Goal: Navigation & Orientation: Find specific page/section

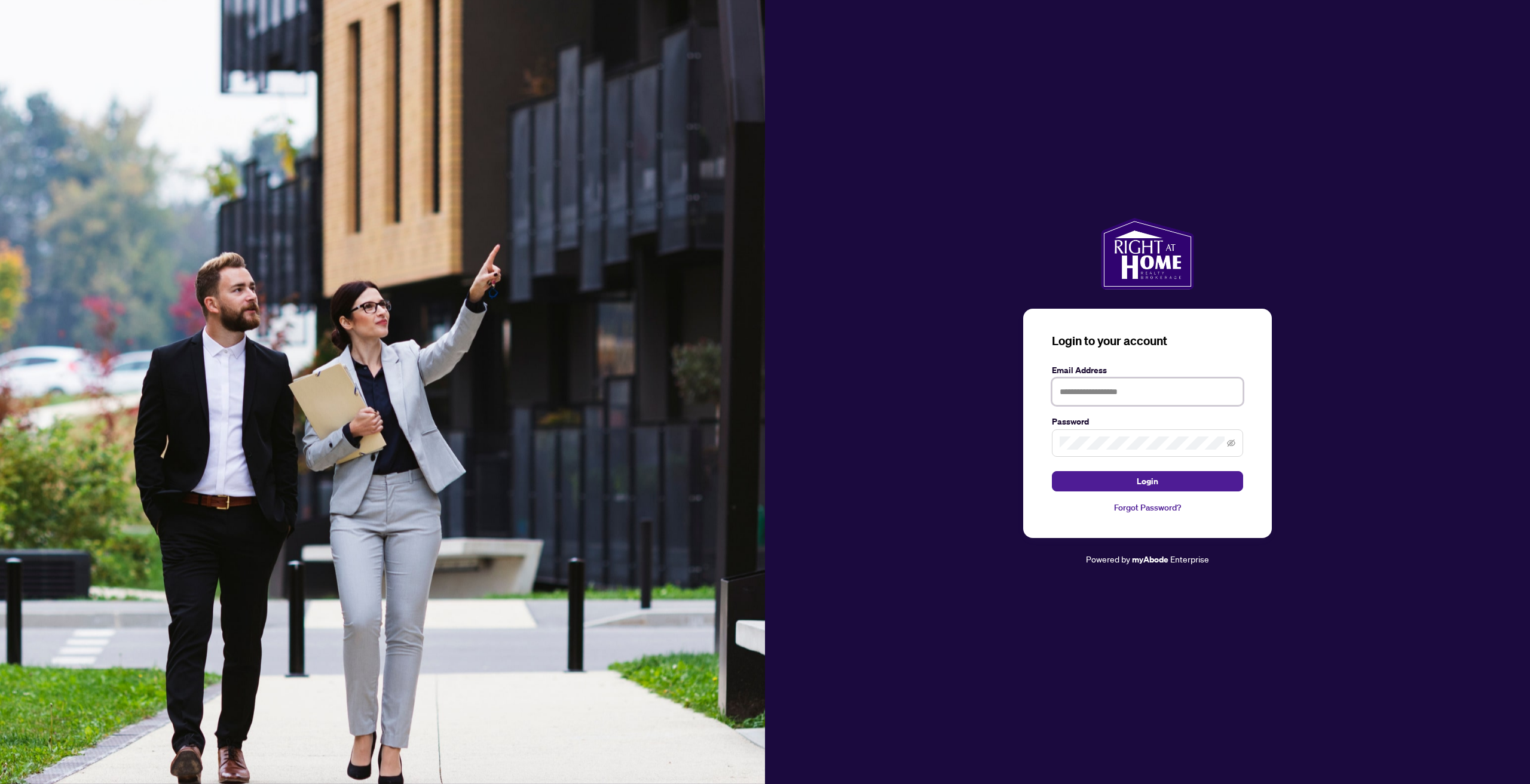
click at [1107, 386] on input "text" at bounding box center [1147, 392] width 191 height 28
type input "**********"
click at [1052, 471] on button "Login" at bounding box center [1147, 481] width 191 height 20
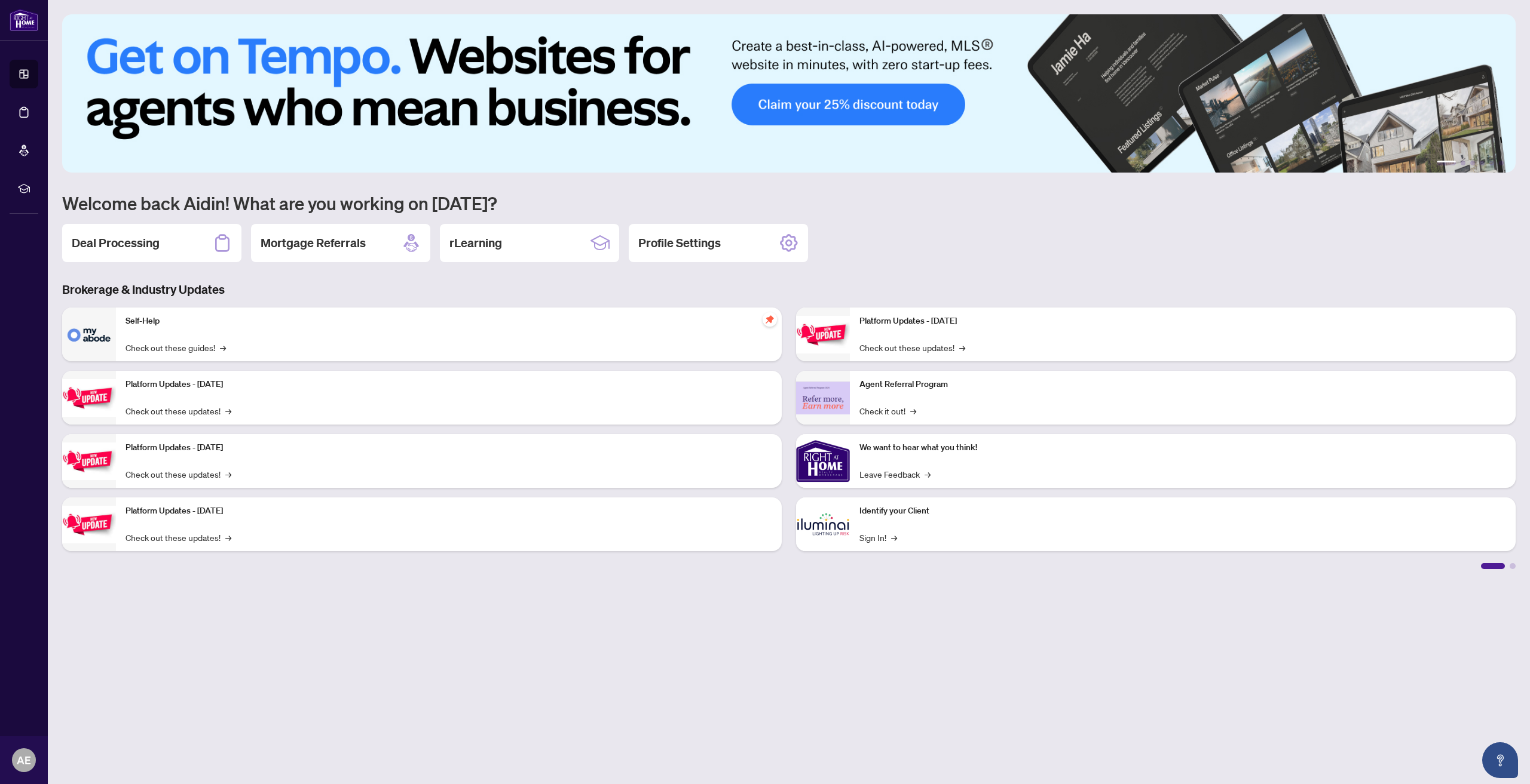
click at [150, 239] on h2 "Deal Processing" at bounding box center [115, 243] width 88 height 17
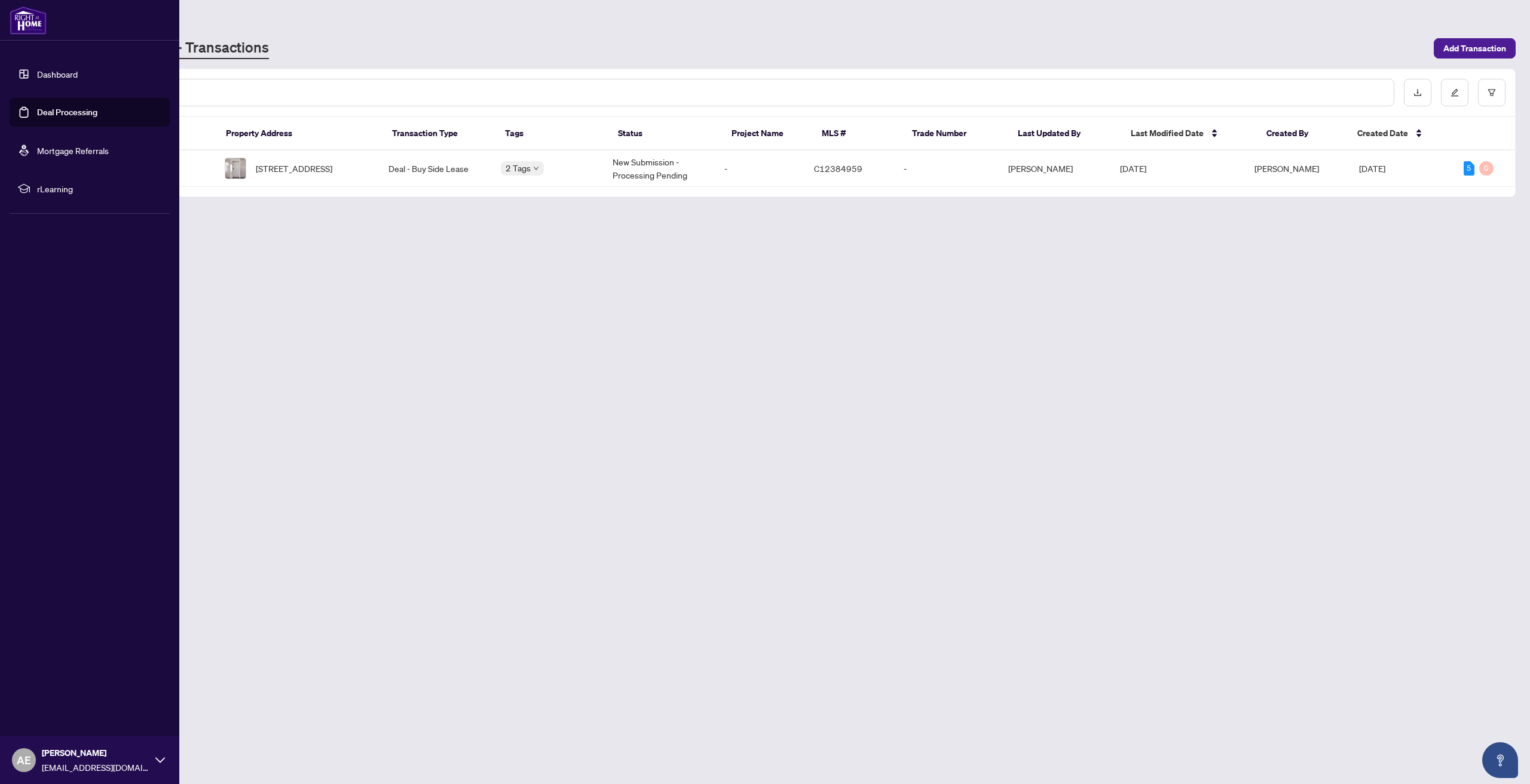
click at [63, 156] on link "Mortgage Referrals" at bounding box center [72, 150] width 71 height 11
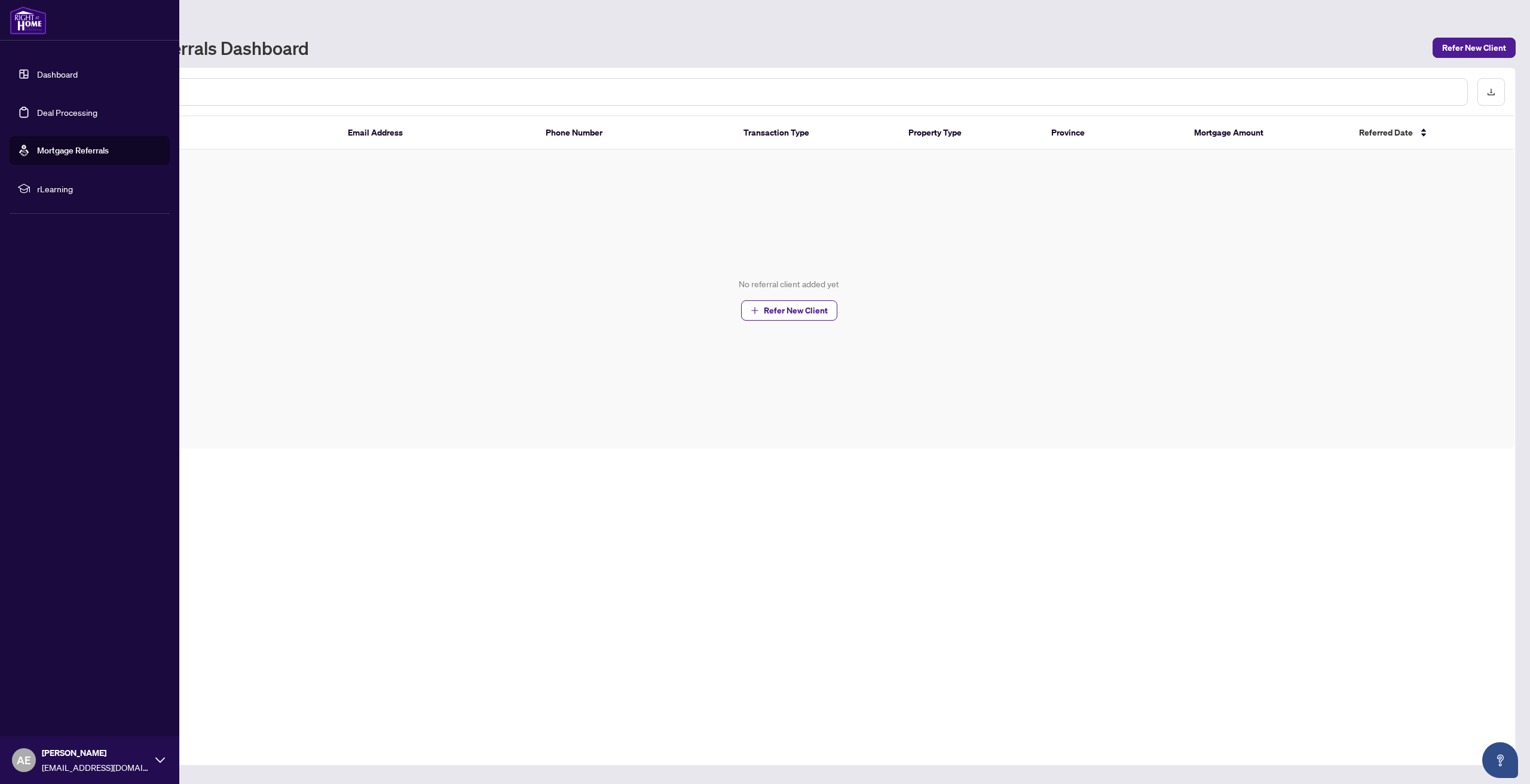
click at [46, 193] on span "rLearning" at bounding box center [99, 189] width 124 height 13
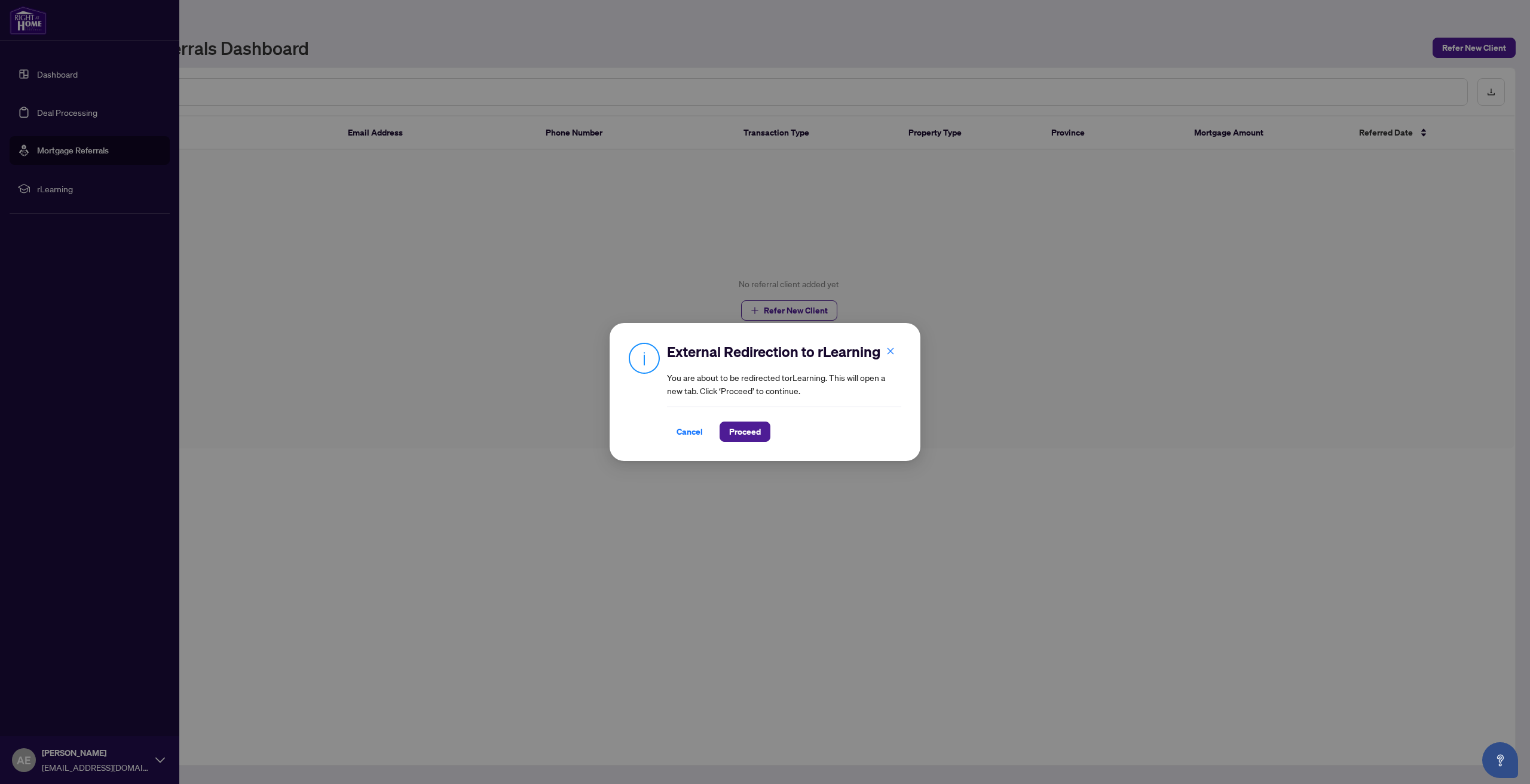
drag, startPoint x: 677, startPoint y: 439, endPoint x: 676, endPoint y: 433, distance: 6.1
click at [677, 439] on span "Cancel" at bounding box center [689, 432] width 26 height 19
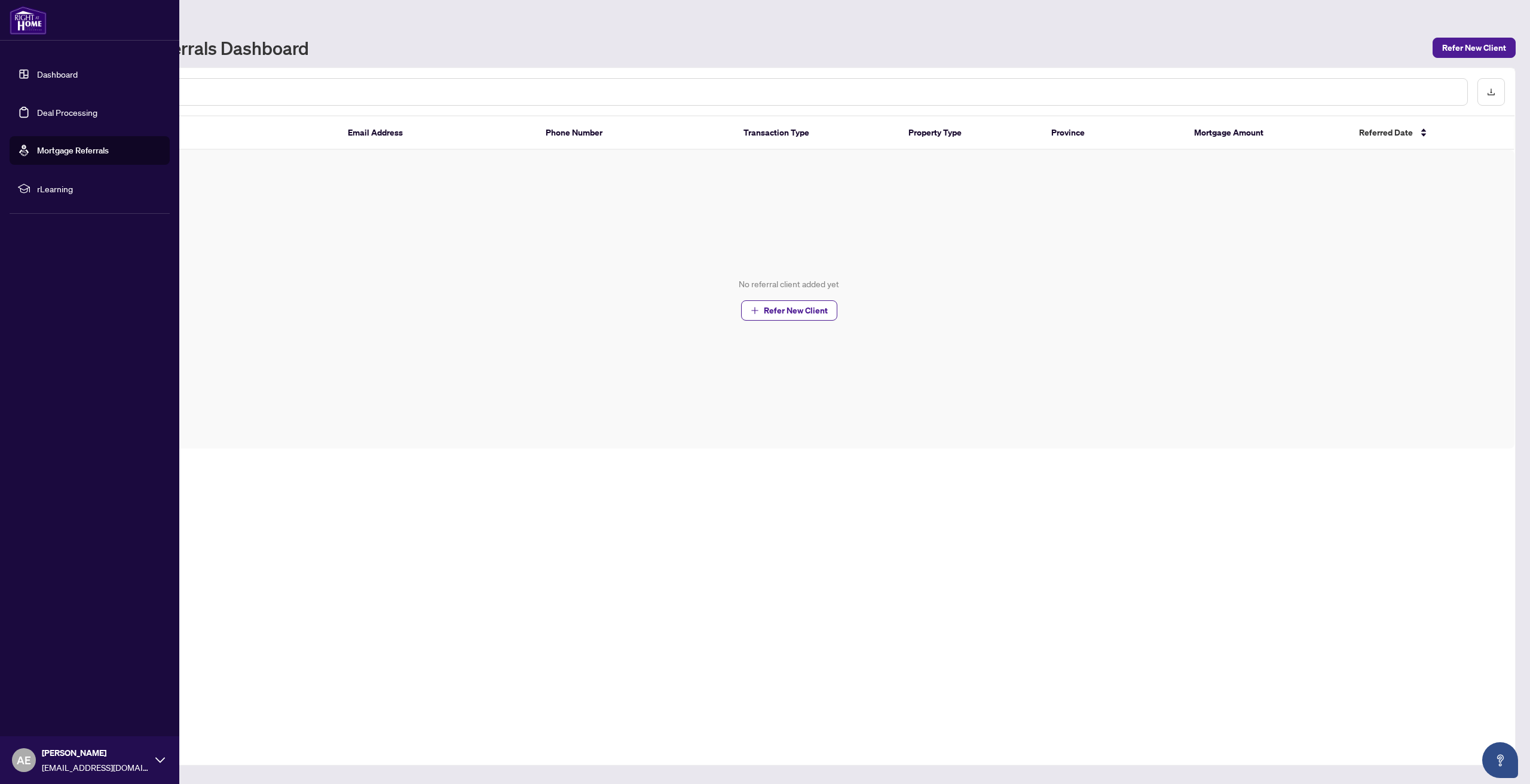
click at [98, 90] on ul "Dashboard Deal Processing Mortgage Referrals rLearning" at bounding box center [89, 131] width 161 height 144
click at [77, 69] on link "Dashboard" at bounding box center [57, 74] width 40 height 11
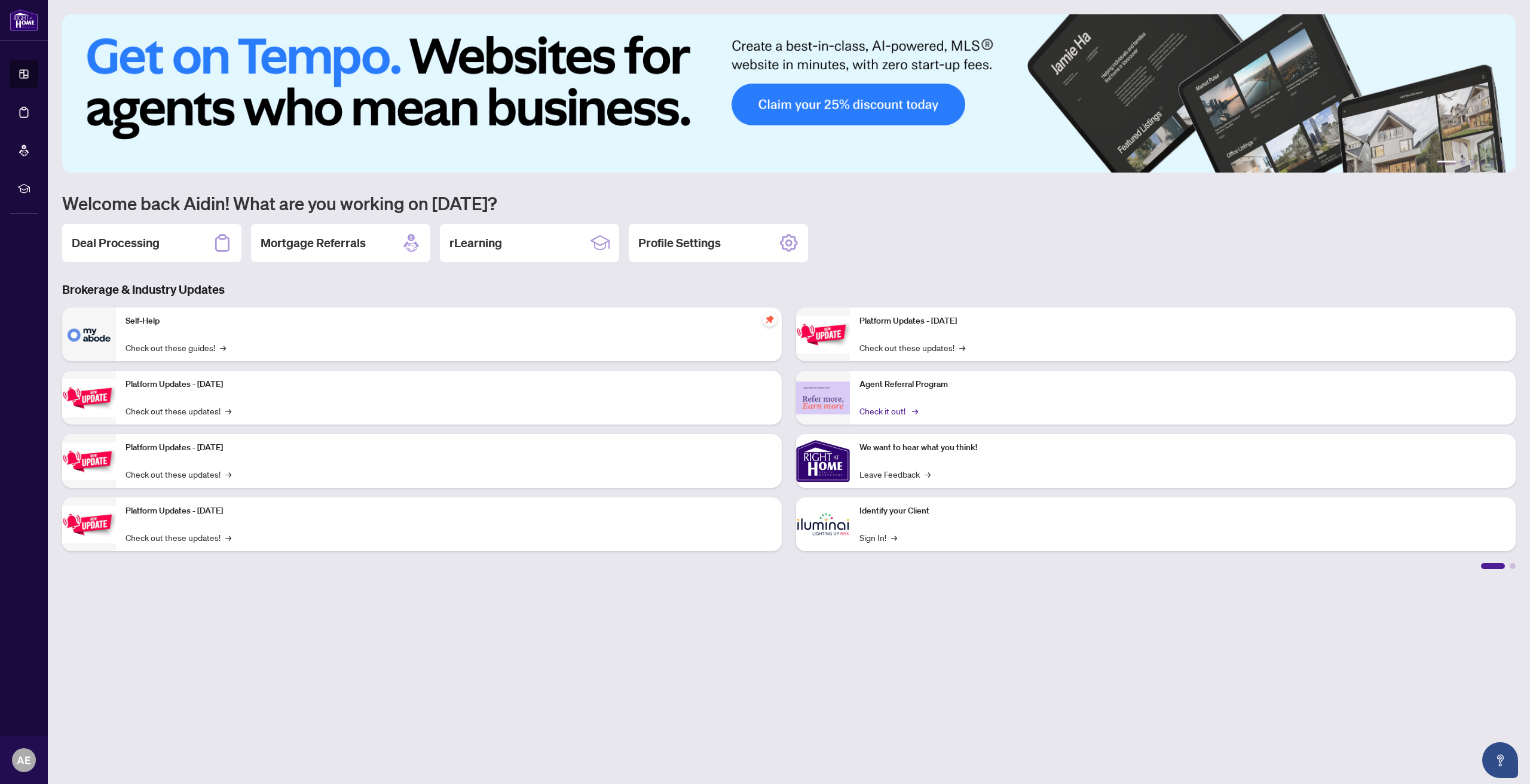
click at [874, 412] on link "Check it out! →" at bounding box center [888, 411] width 57 height 13
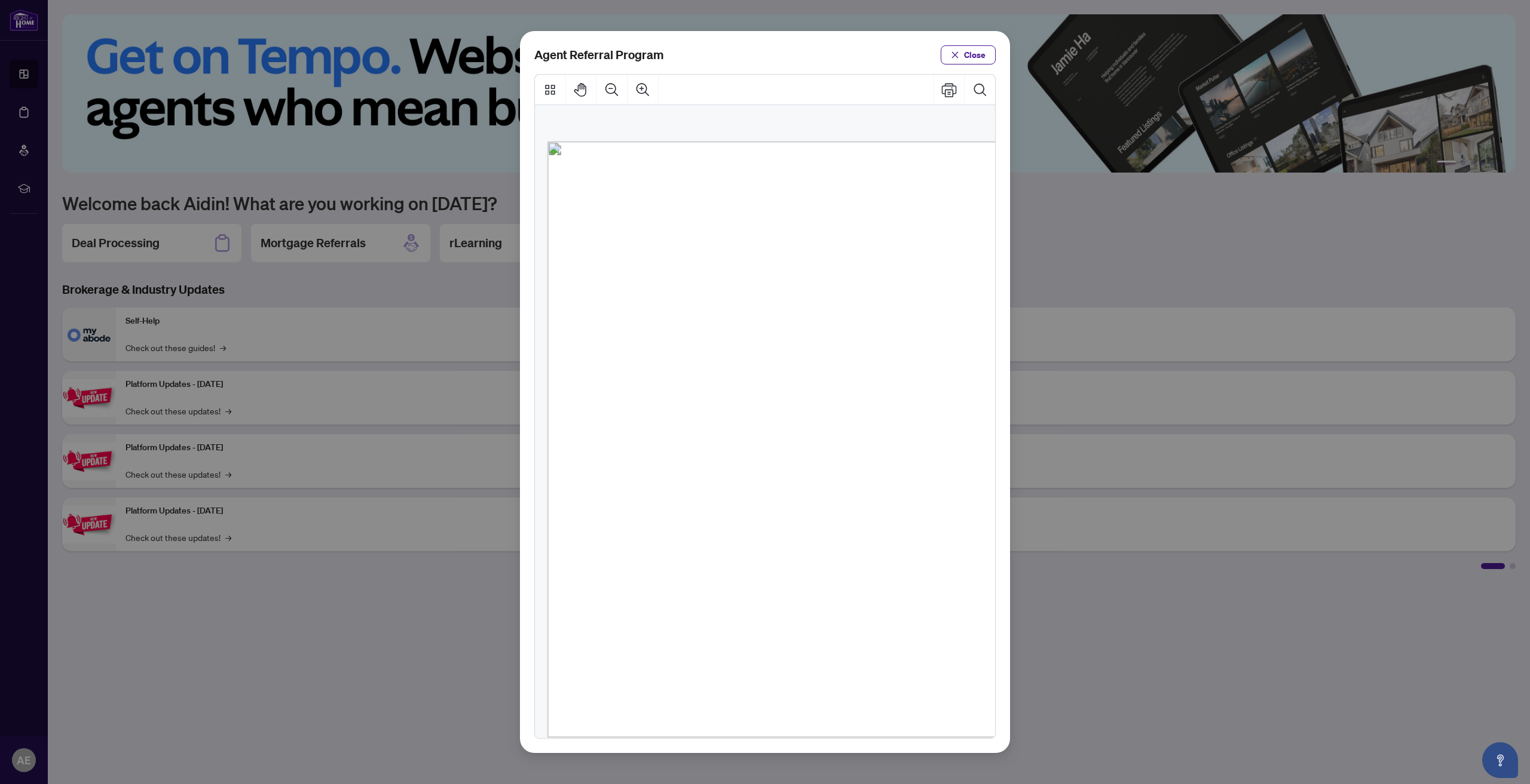
click at [1131, 657] on div "Agent Referral Program Close" at bounding box center [765, 392] width 1530 height 784
click at [956, 58] on icon "close" at bounding box center [955, 55] width 8 height 8
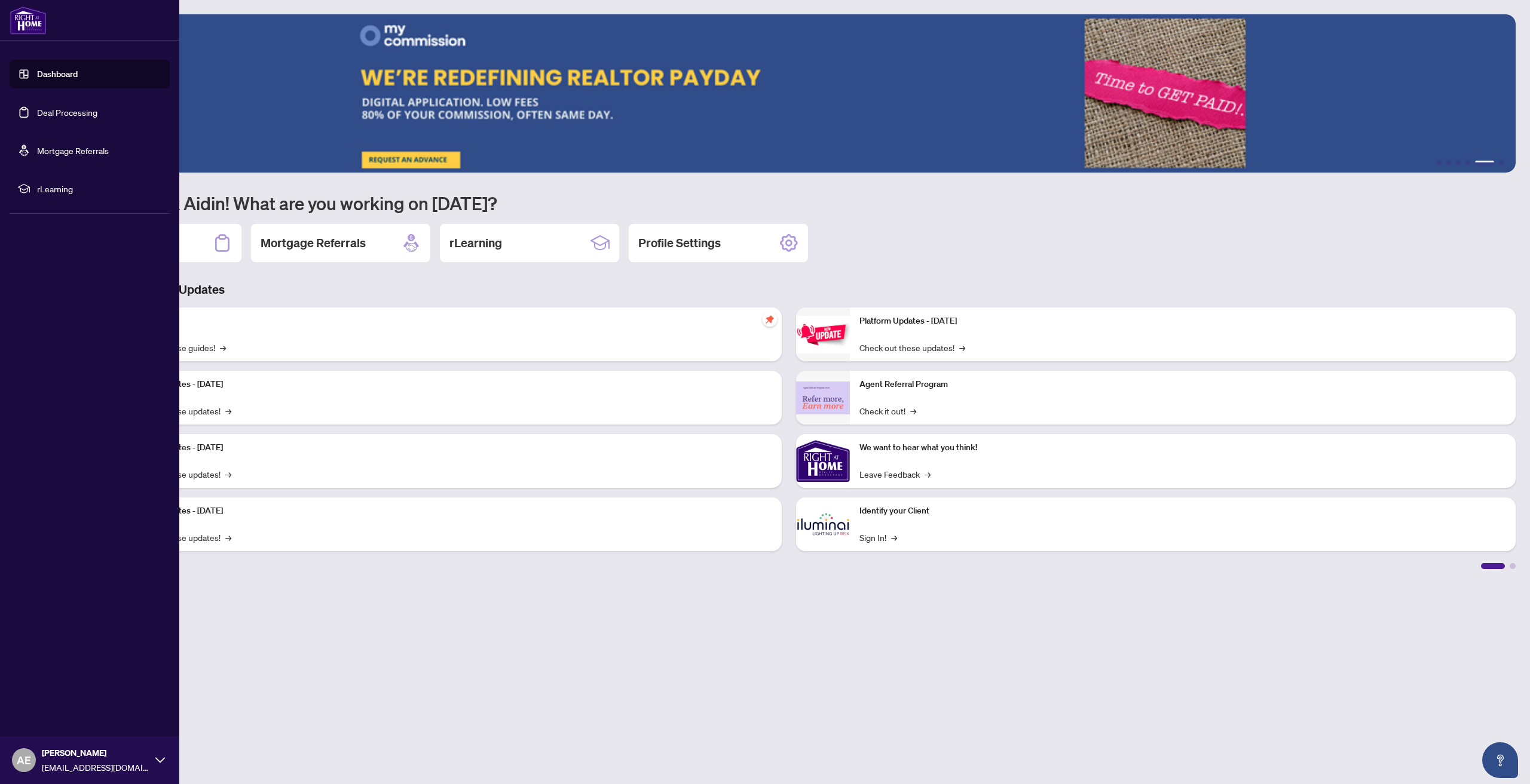
click at [67, 111] on link "Deal Processing" at bounding box center [67, 112] width 61 height 11
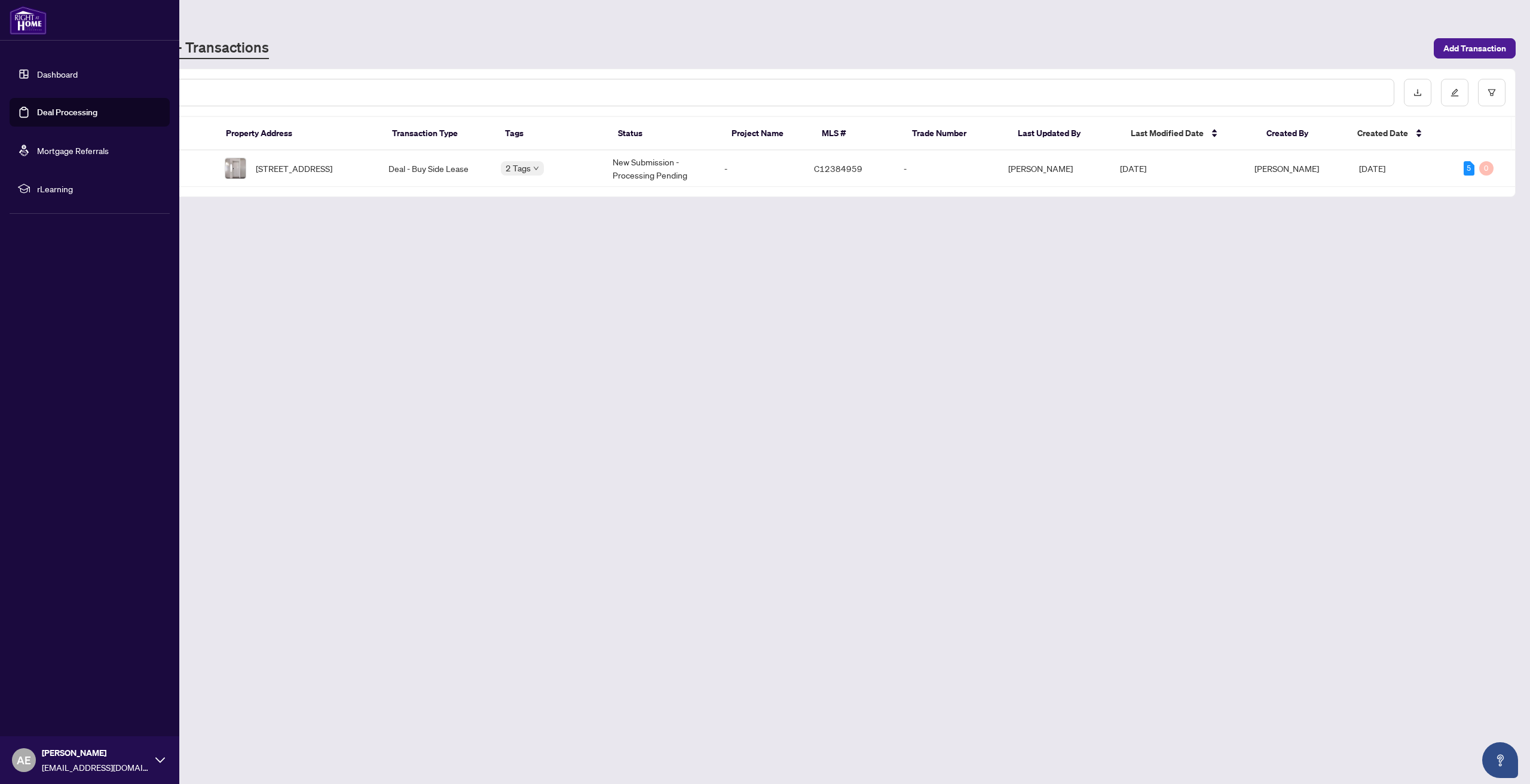
click at [87, 152] on link "Mortgage Referrals" at bounding box center [72, 150] width 71 height 11
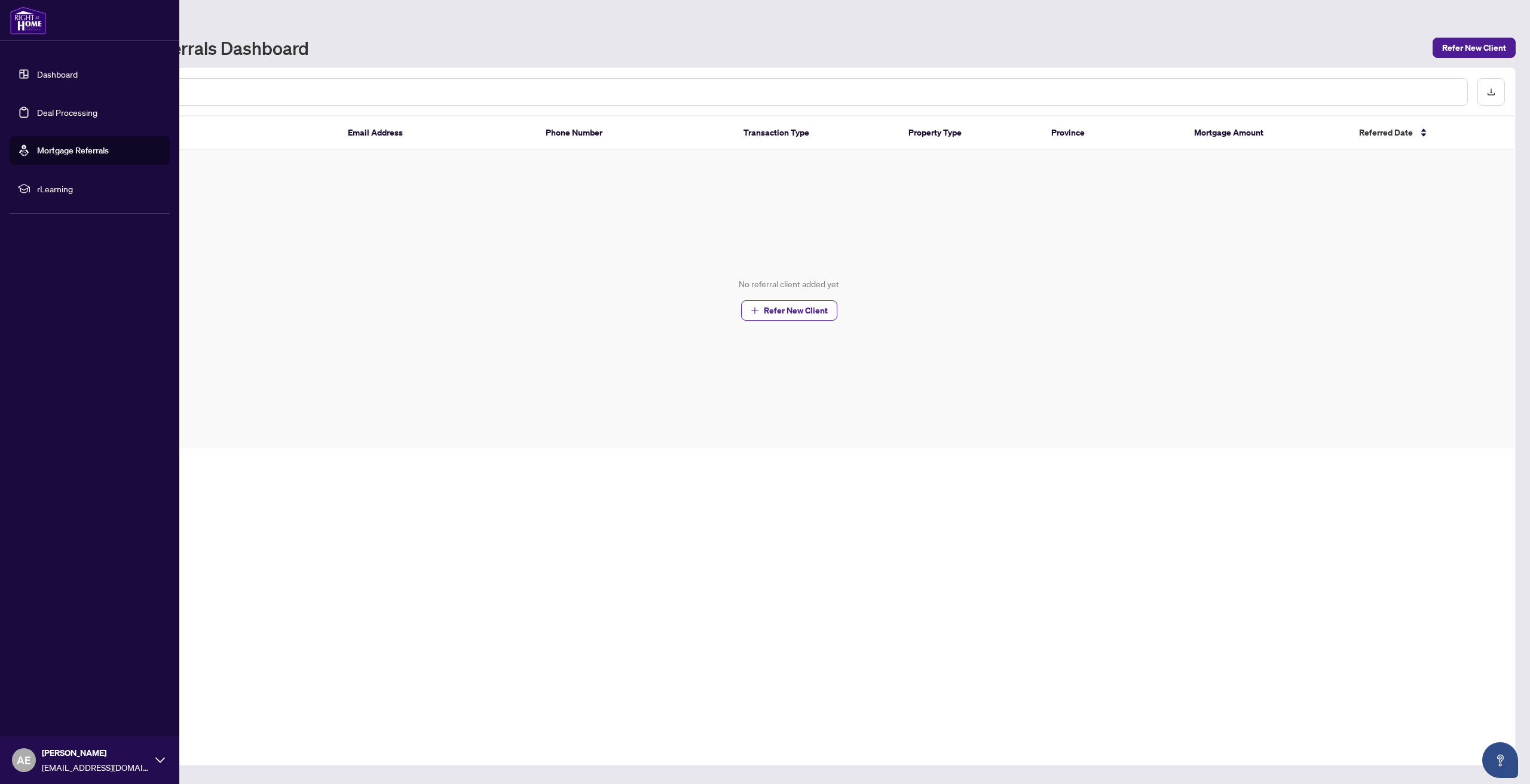
click at [94, 187] on span "rLearning" at bounding box center [99, 189] width 124 height 13
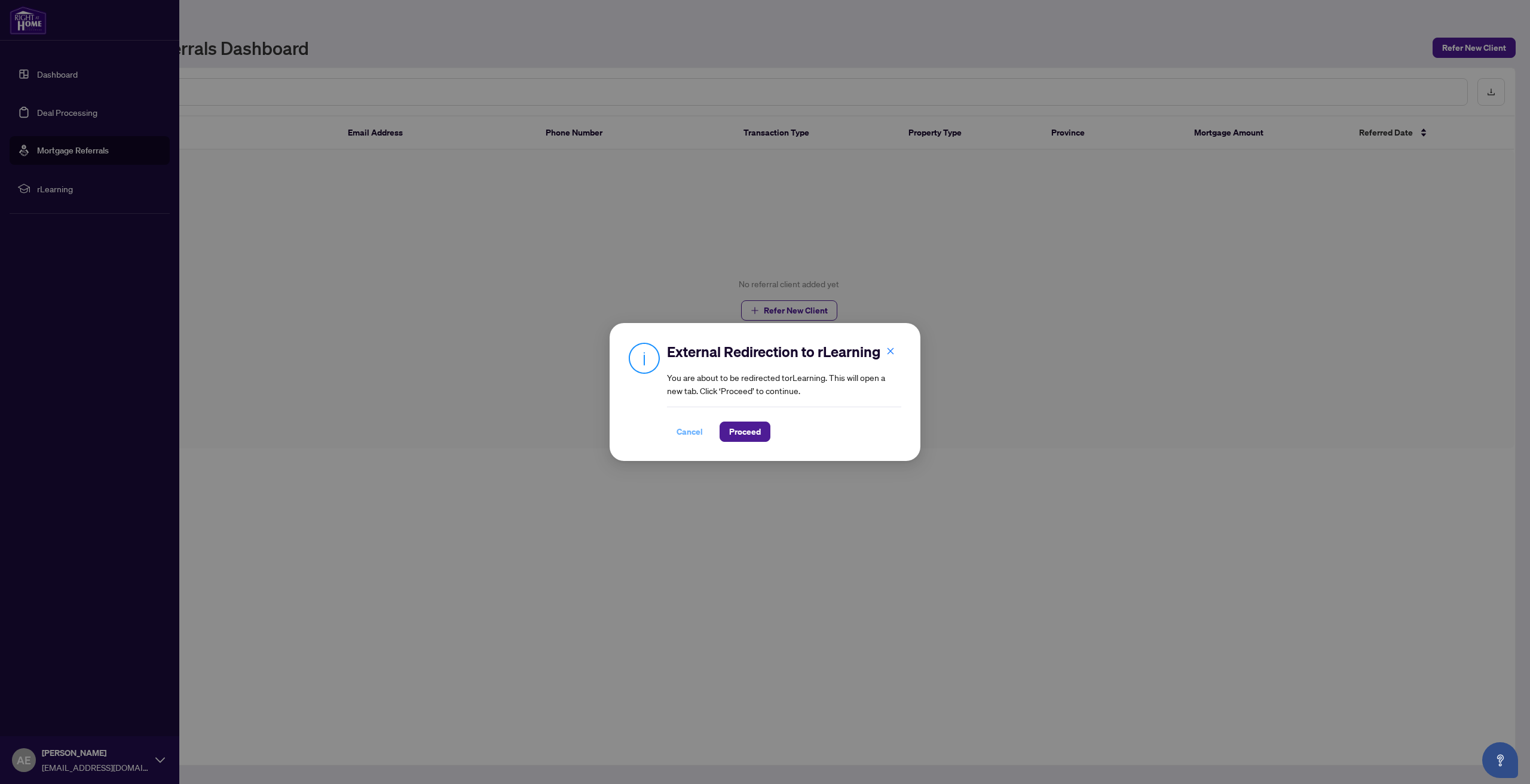
click at [703, 434] on button "Cancel" at bounding box center [689, 432] width 45 height 20
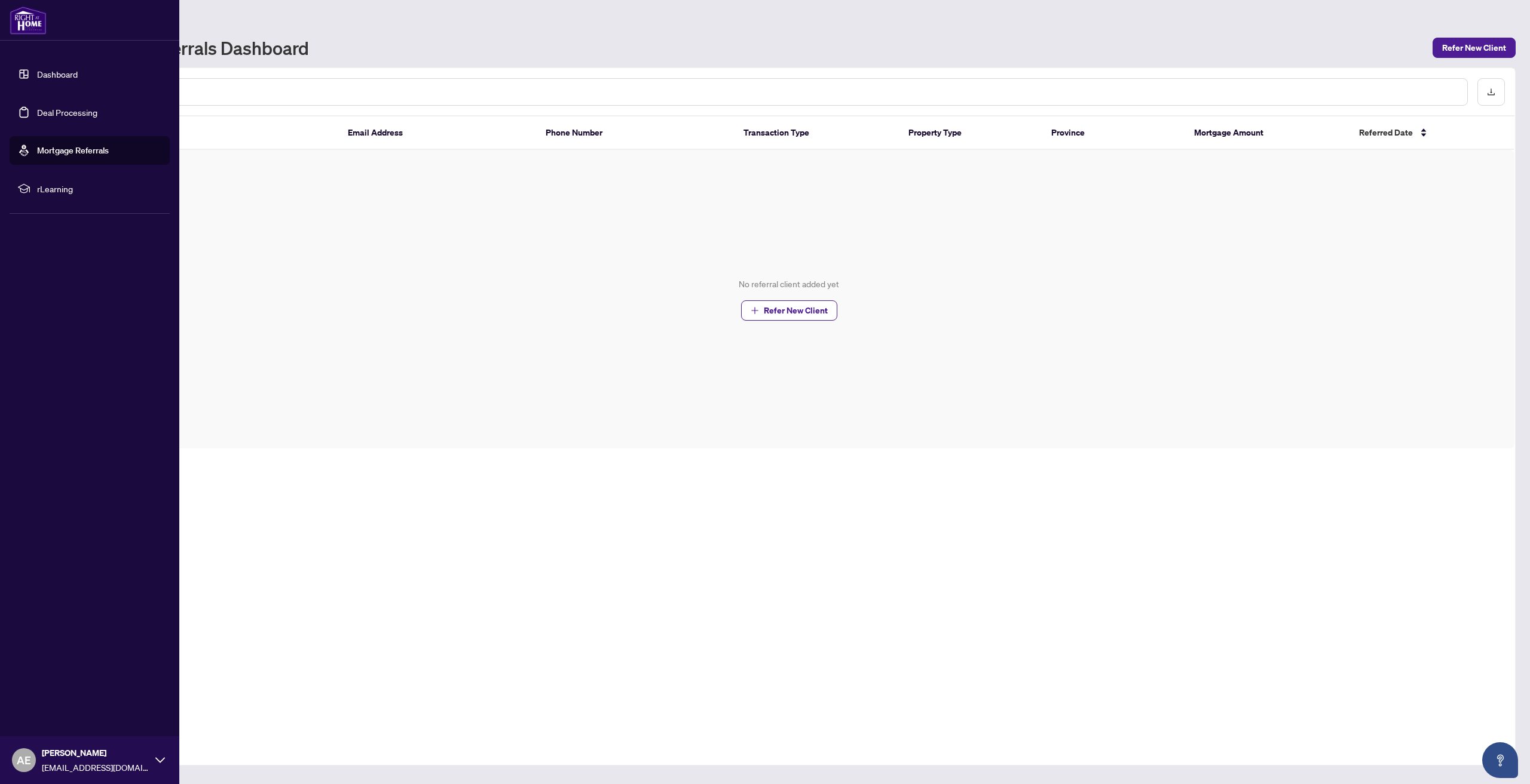
click at [71, 114] on link "Deal Processing" at bounding box center [67, 112] width 61 height 11
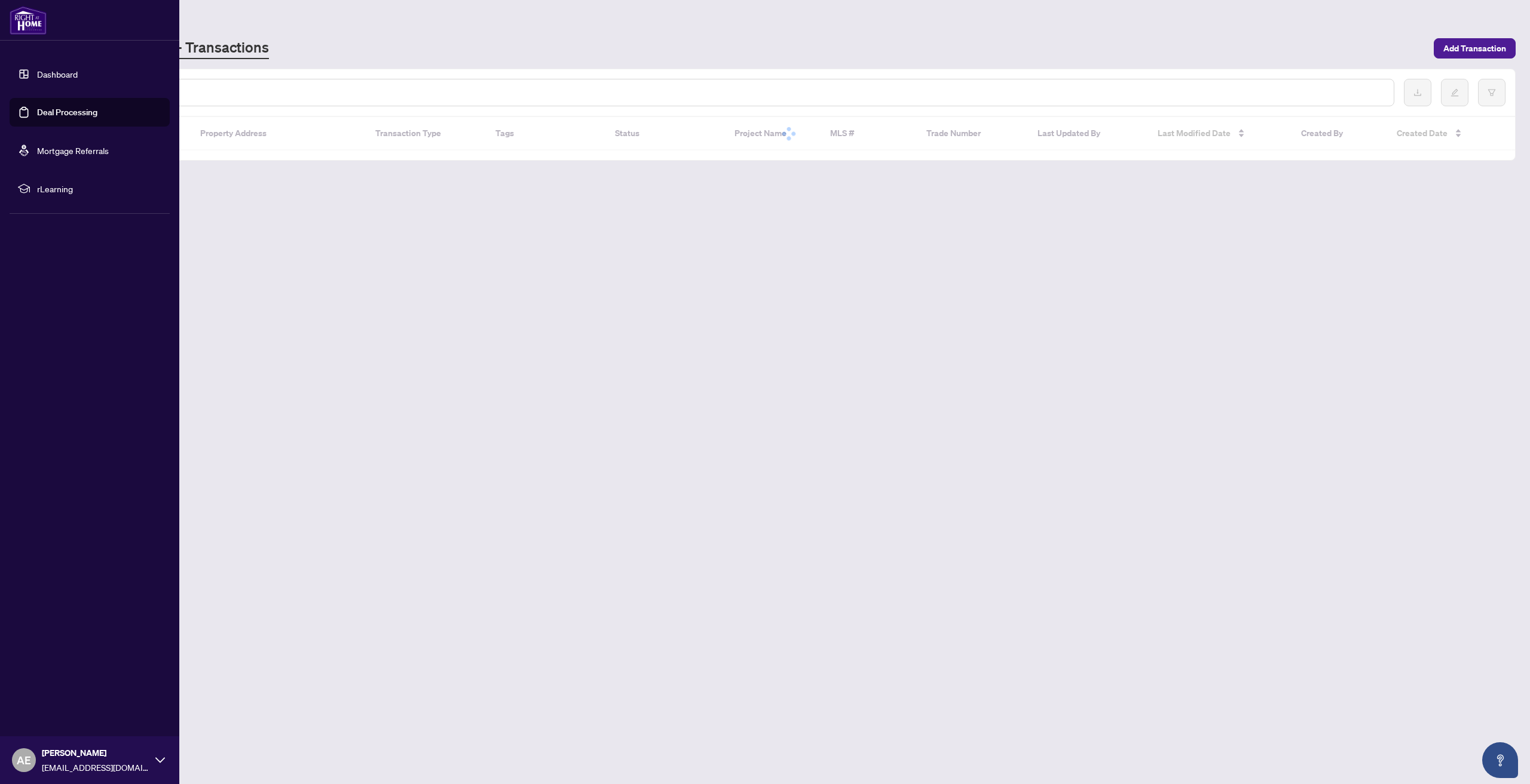
click at [71, 74] on link "Dashboard" at bounding box center [57, 74] width 40 height 11
